Goal: Information Seeking & Learning: Find specific fact

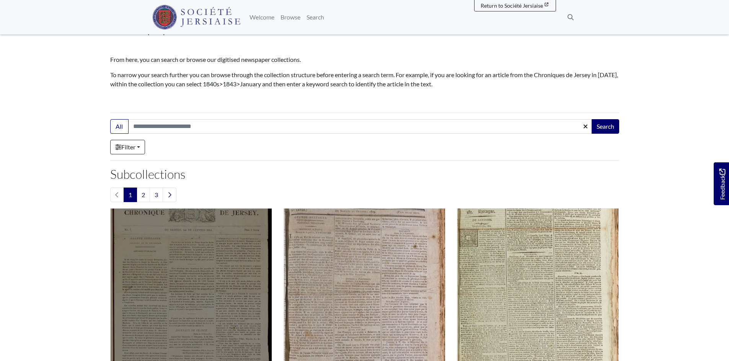
scroll to position [153, 0]
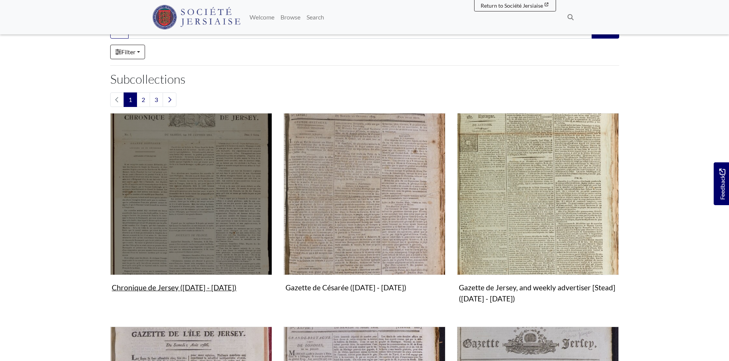
click at [195, 233] on img "Subcollection" at bounding box center [191, 194] width 162 height 162
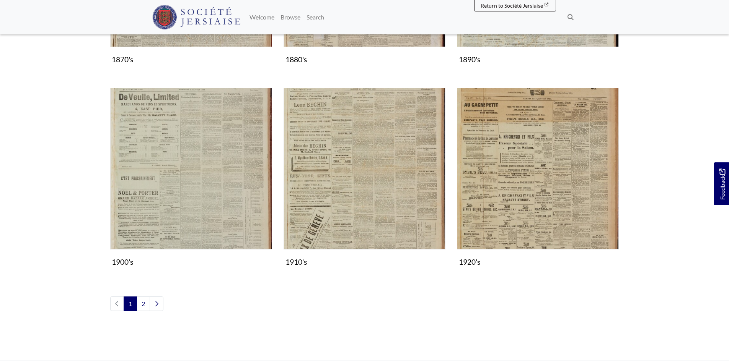
scroll to position [765, 0]
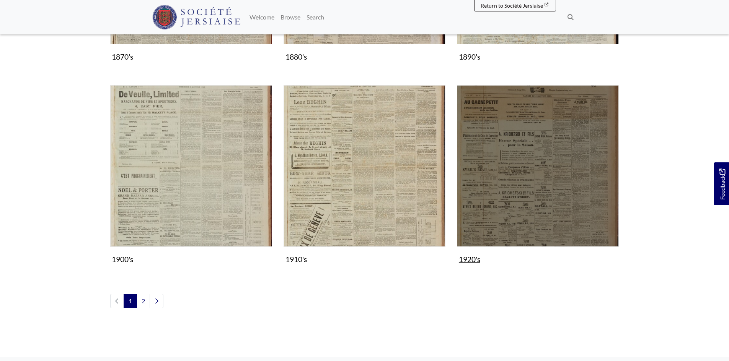
click at [534, 186] on img "Subcollection" at bounding box center [538, 166] width 162 height 162
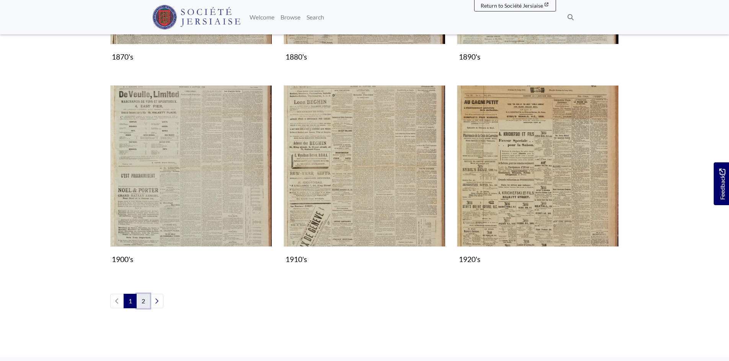
click at [143, 301] on link "2" at bounding box center [143, 301] width 13 height 15
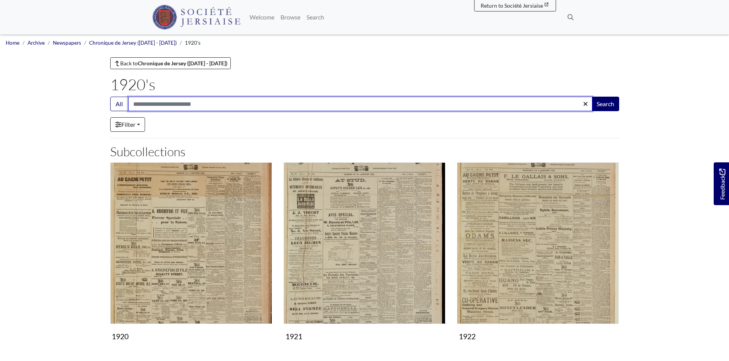
click at [160, 100] on input "Search:" at bounding box center [360, 104] width 464 height 15
click at [142, 101] on input "**********" at bounding box center [360, 104] width 464 height 15
type input "**********"
click at [591, 97] on button "Search" at bounding box center [605, 104] width 28 height 15
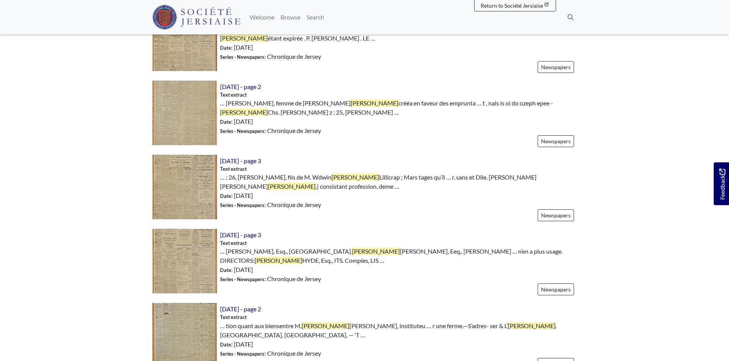
scroll to position [1071, 0]
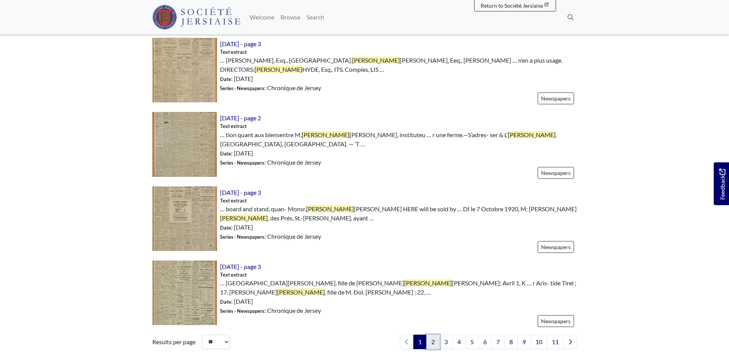
click at [435, 335] on link "2" at bounding box center [432, 342] width 13 height 15
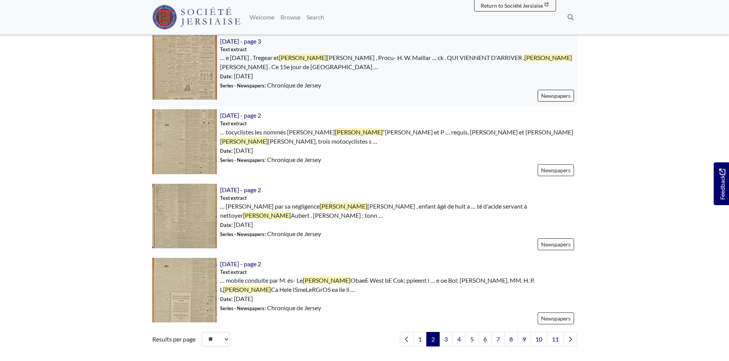
scroll to position [1147, 0]
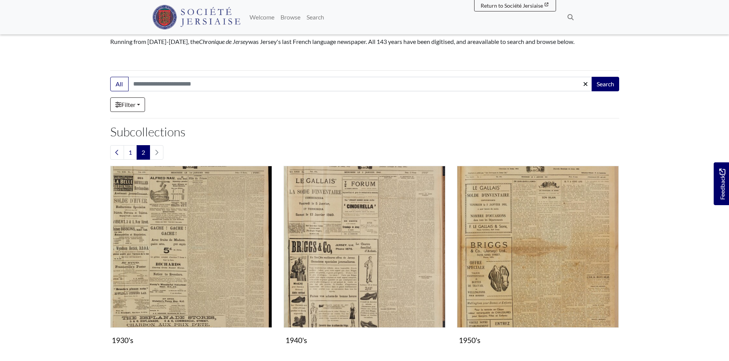
scroll to position [76, 0]
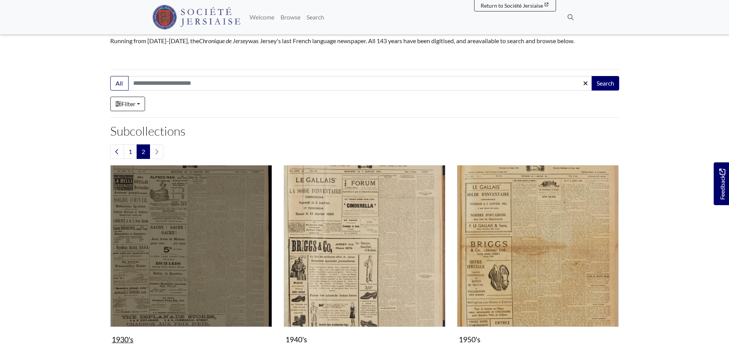
click at [190, 222] on img "Subcollection" at bounding box center [191, 246] width 162 height 162
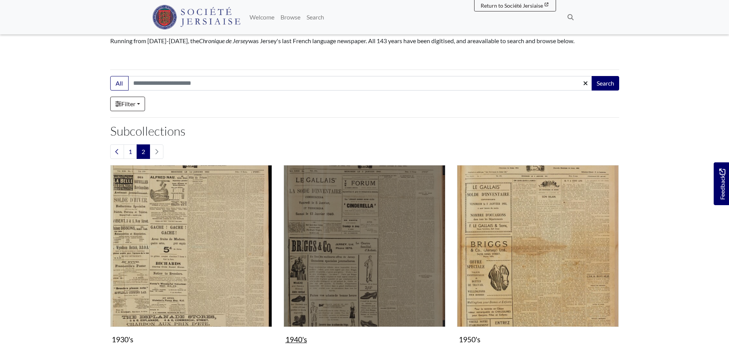
click at [327, 251] on img "Subcollection" at bounding box center [364, 246] width 162 height 162
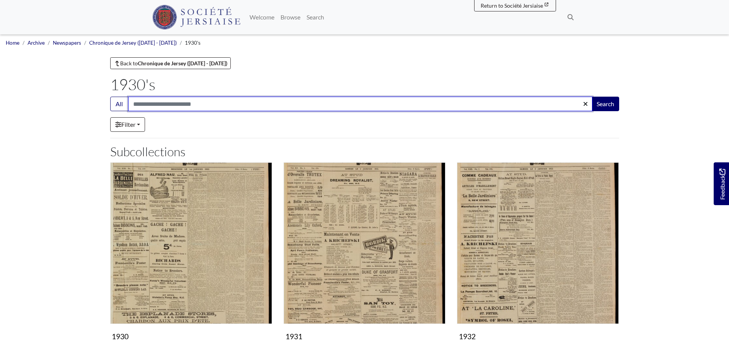
drag, startPoint x: 161, startPoint y: 94, endPoint x: 164, endPoint y: 85, distance: 9.9
type input "**********"
click at [591, 97] on button "Search" at bounding box center [605, 104] width 28 height 15
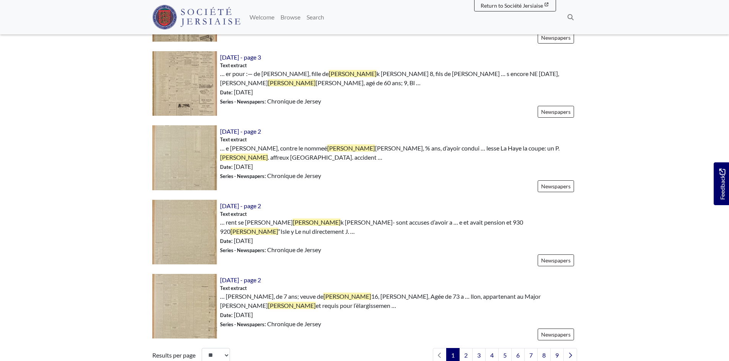
scroll to position [1071, 0]
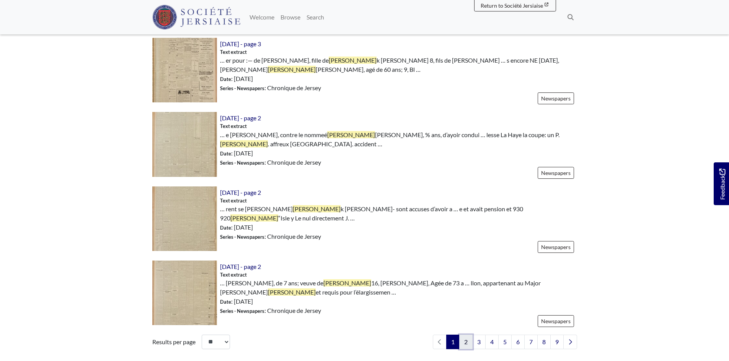
click at [464, 335] on link "2" at bounding box center [465, 342] width 13 height 15
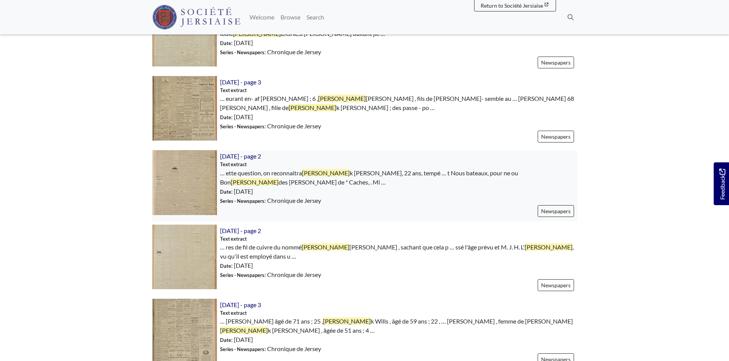
scroll to position [1109, 0]
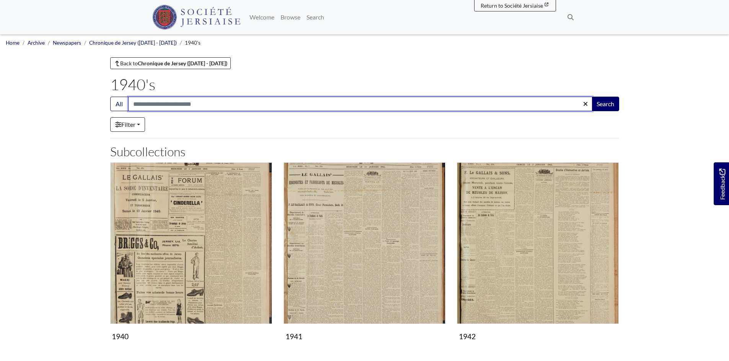
click at [162, 99] on input "Search:" at bounding box center [360, 104] width 464 height 15
type input "**********"
click at [591, 97] on button "Search" at bounding box center [605, 104] width 28 height 15
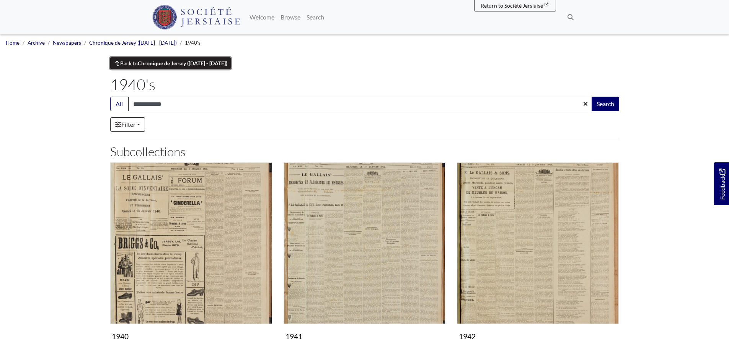
click at [134, 63] on link "Back to Chronique de Jersey ([DATE] - [DATE])" at bounding box center [170, 63] width 121 height 12
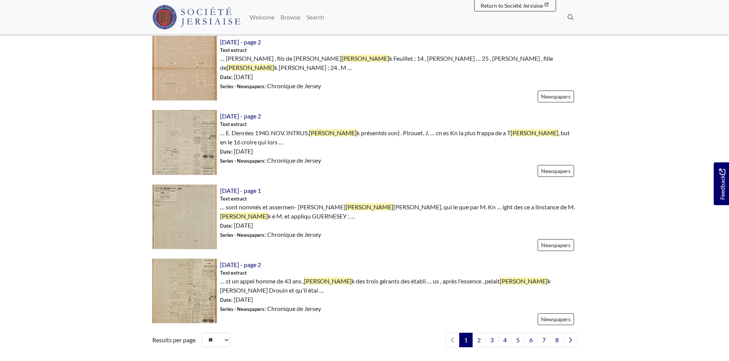
scroll to position [1147, 0]
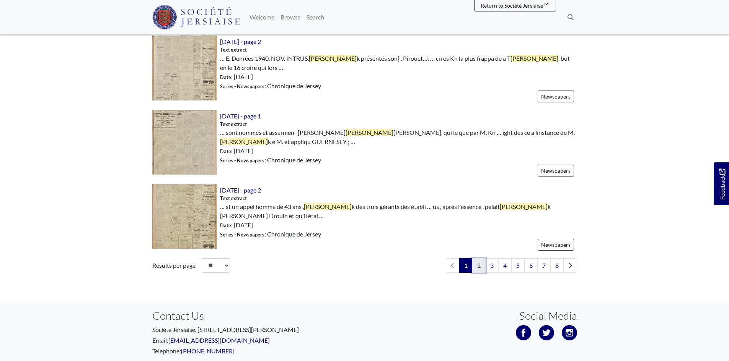
click at [478, 259] on link "2" at bounding box center [478, 266] width 13 height 15
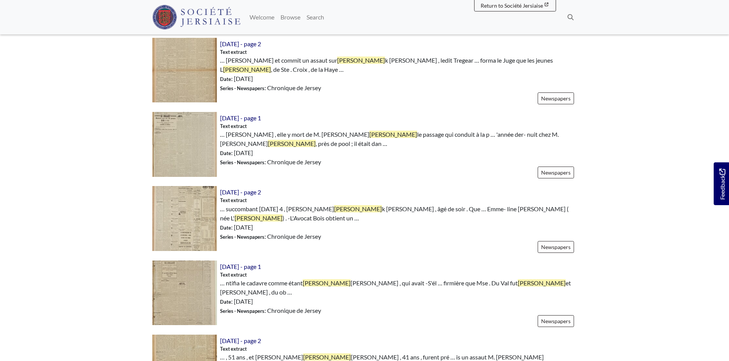
scroll to position [268, 0]
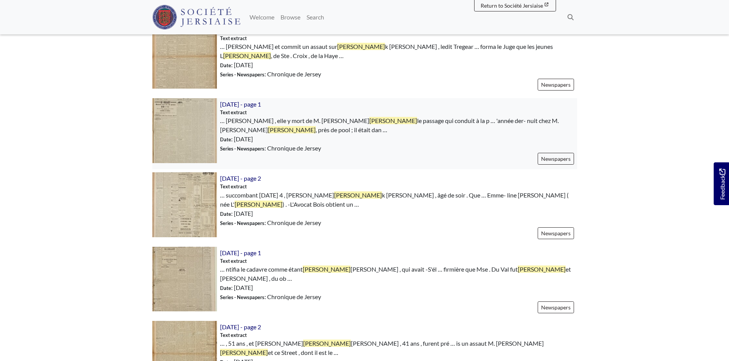
drag, startPoint x: 0, startPoint y: 0, endPoint x: 312, endPoint y: 145, distance: 344.3
click at [312, 145] on div "14th August 1940 - page 1 Text extract … leux , elle y mort de M. John Frederic…" at bounding box center [397, 133] width 360 height 71
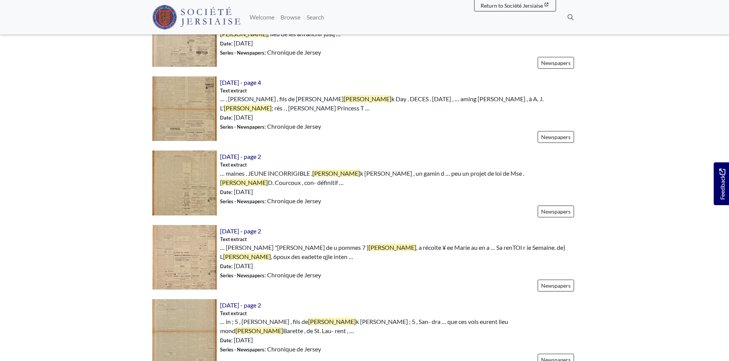
scroll to position [1033, 0]
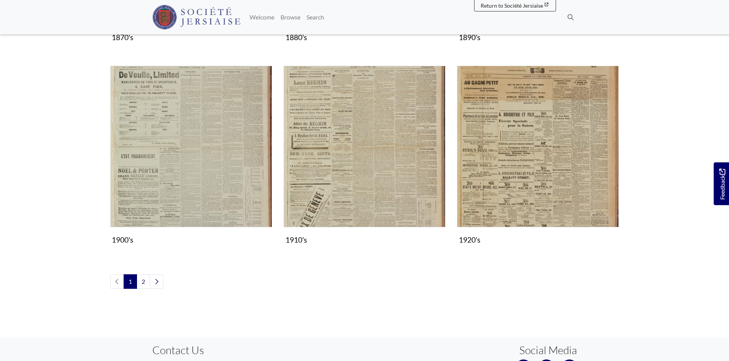
scroll to position [841, 0]
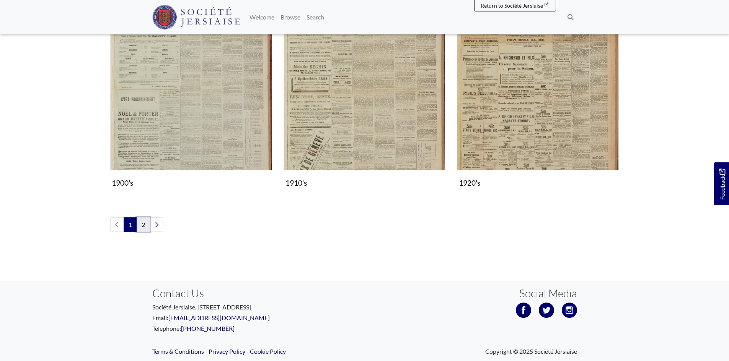
click at [145, 225] on link "2" at bounding box center [143, 225] width 13 height 15
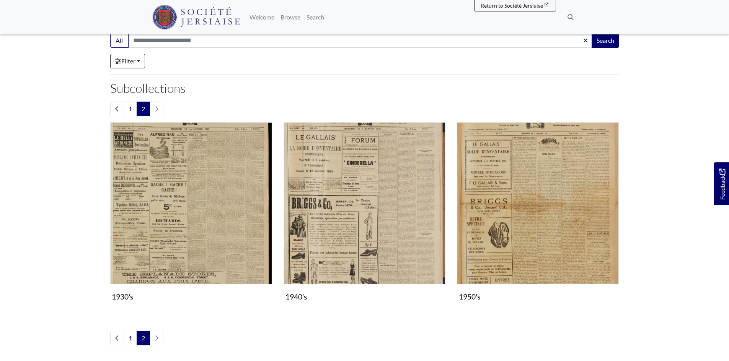
scroll to position [153, 0]
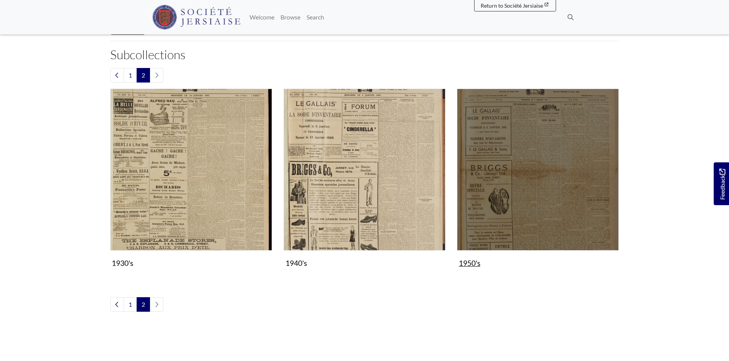
click at [553, 165] on img "Subcollection" at bounding box center [538, 170] width 162 height 162
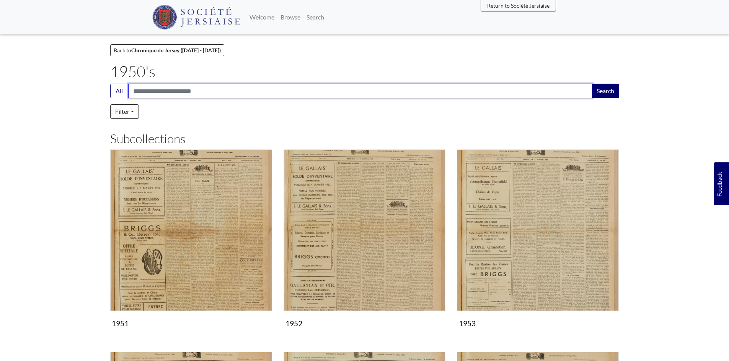
click at [167, 94] on input "Search:" at bounding box center [360, 91] width 464 height 15
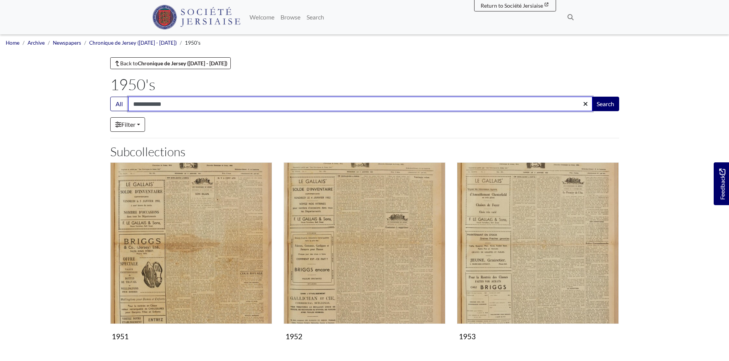
type input "**********"
click at [591, 97] on button "Search" at bounding box center [605, 104] width 28 height 15
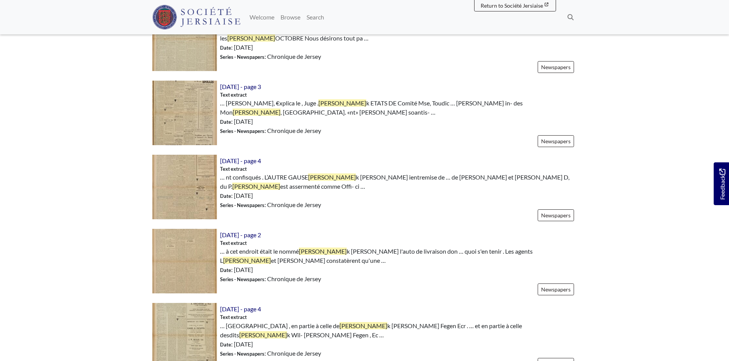
scroll to position [918, 0]
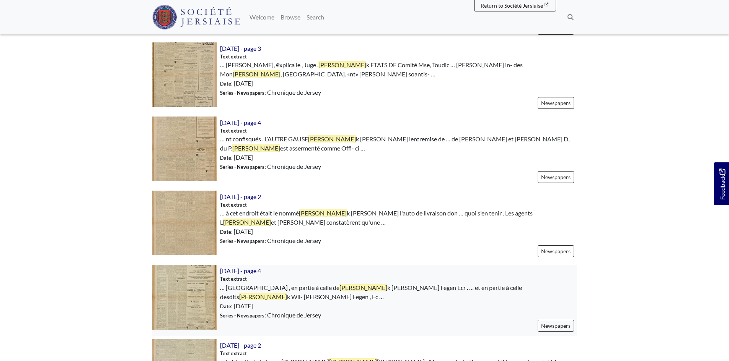
drag, startPoint x: 399, startPoint y: 281, endPoint x: 394, endPoint y: 285, distance: 6.2
click at [394, 285] on div "18th October 1952 - page 4 Text extract … Binet , en partie à celle de Frederic…" at bounding box center [397, 300] width 360 height 71
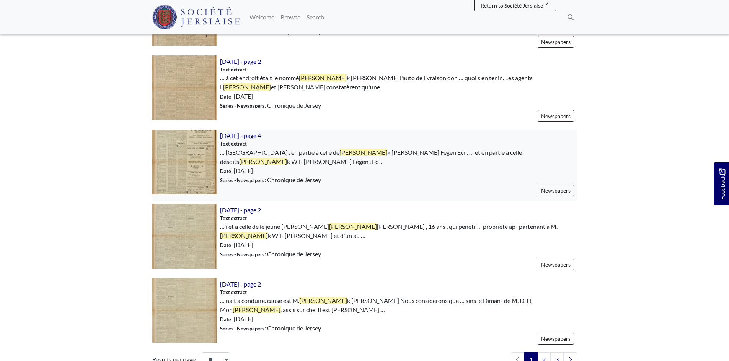
scroll to position [1109, 0]
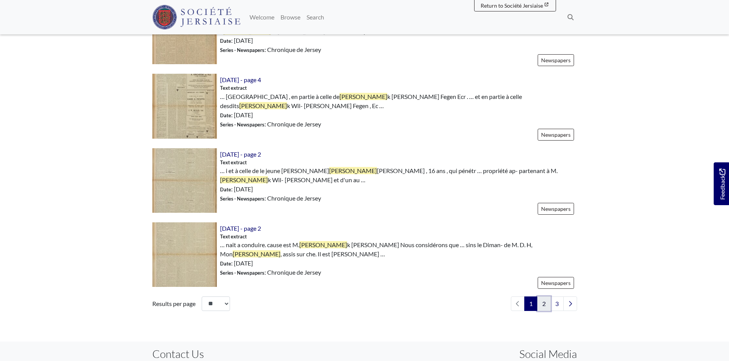
click at [540, 297] on link "2" at bounding box center [543, 304] width 13 height 15
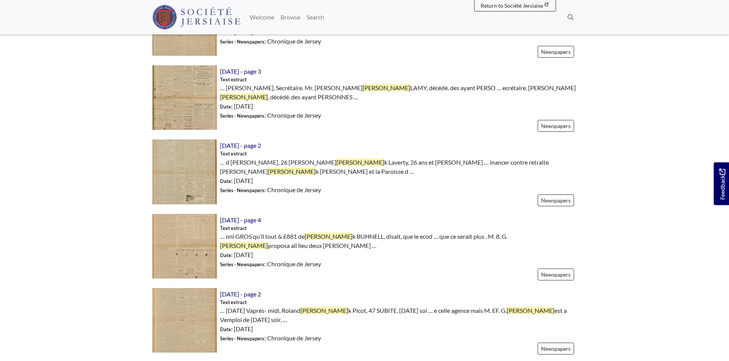
scroll to position [1109, 0]
